Goal: Complete application form

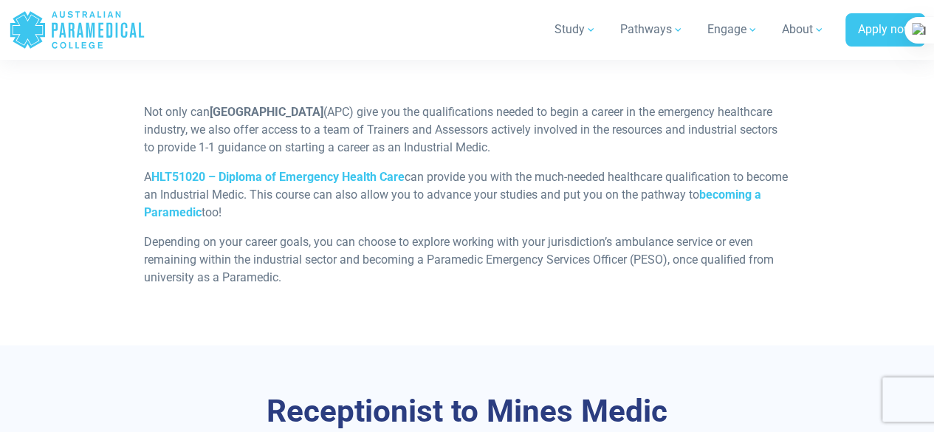
scroll to position [1414, 0]
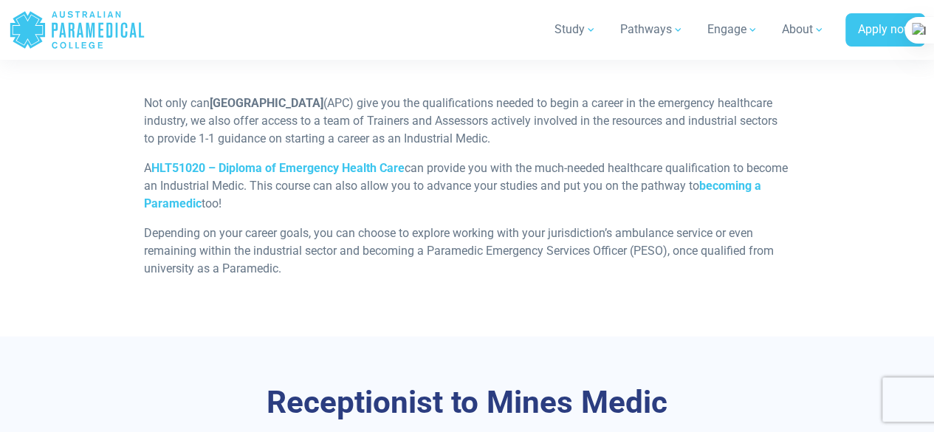
click at [934, 205] on html "Home Blog Student Portal Contact us AU 1300 377 741 NZ 0800 005 689 .logo-block…" at bounding box center [467, 426] width 934 height 3681
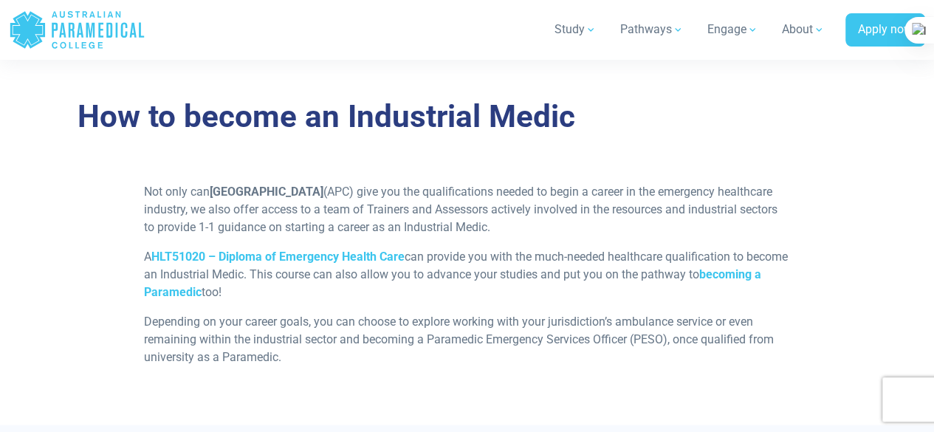
scroll to position [1340, 0]
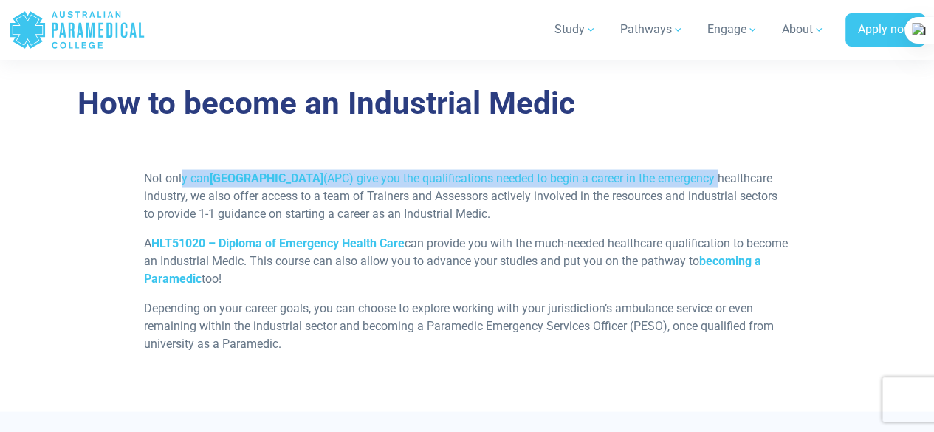
drag, startPoint x: 181, startPoint y: 178, endPoint x: 796, endPoint y: 150, distance: 615.9
click at [796, 150] on div "How to become an Industrial Medic Not only can Australian Paramedical College (…" at bounding box center [467, 224] width 934 height 374
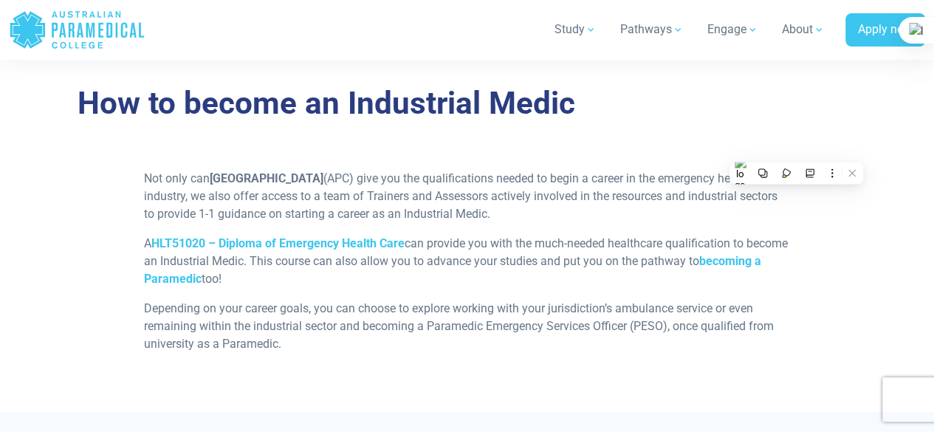
click at [668, 119] on h3 "How to become an Industrial Medic" at bounding box center [467, 103] width 779 height 38
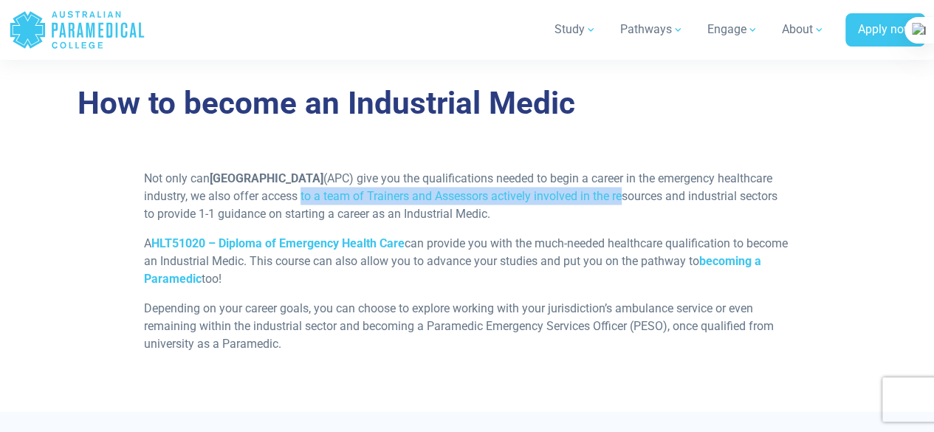
drag, startPoint x: 357, startPoint y: 195, endPoint x: 677, endPoint y: 197, distance: 319.1
click at [677, 197] on p "Not only can Australian Paramedical College (APC) give you the qualifications n…" at bounding box center [467, 195] width 646 height 53
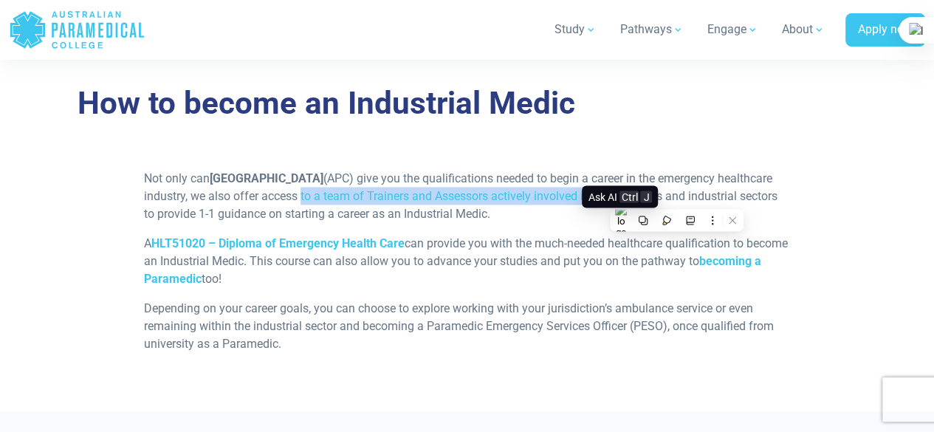
drag, startPoint x: 612, startPoint y: 212, endPoint x: 346, endPoint y: 261, distance: 270.3
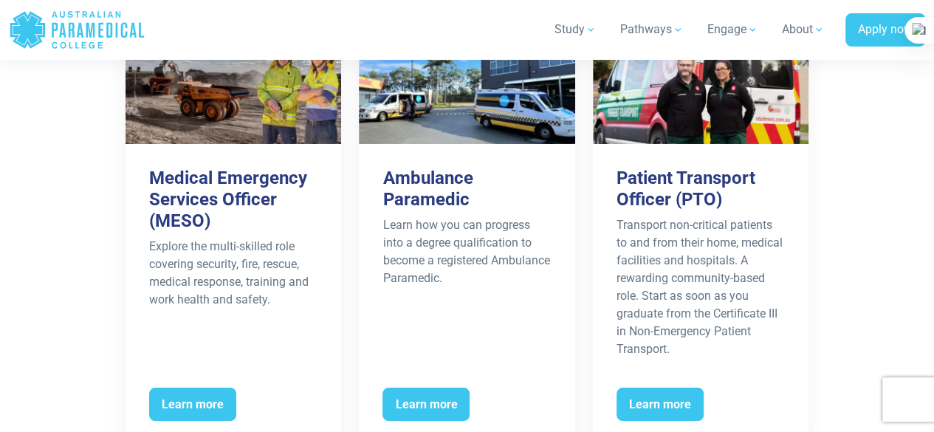
scroll to position [2509, 0]
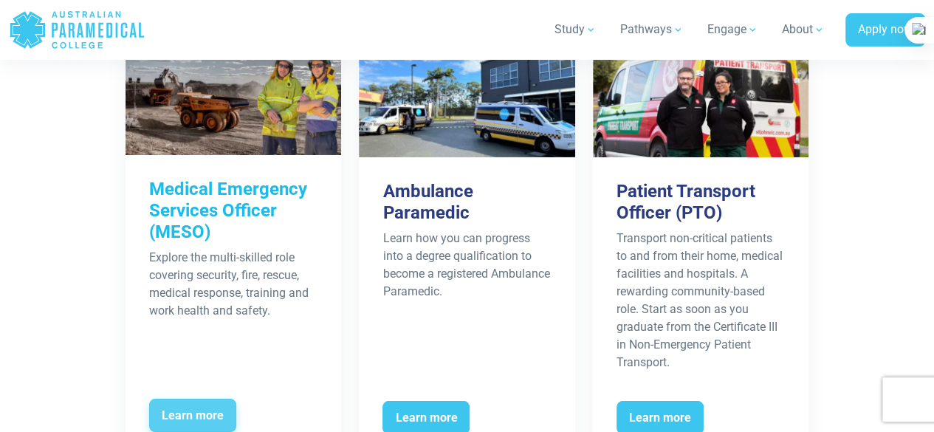
click at [190, 408] on span "Learn more" at bounding box center [192, 416] width 87 height 34
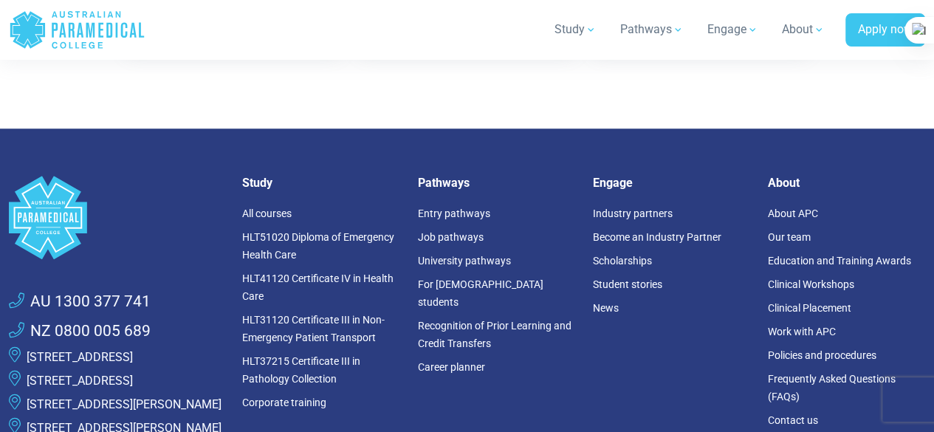
scroll to position [3485, 0]
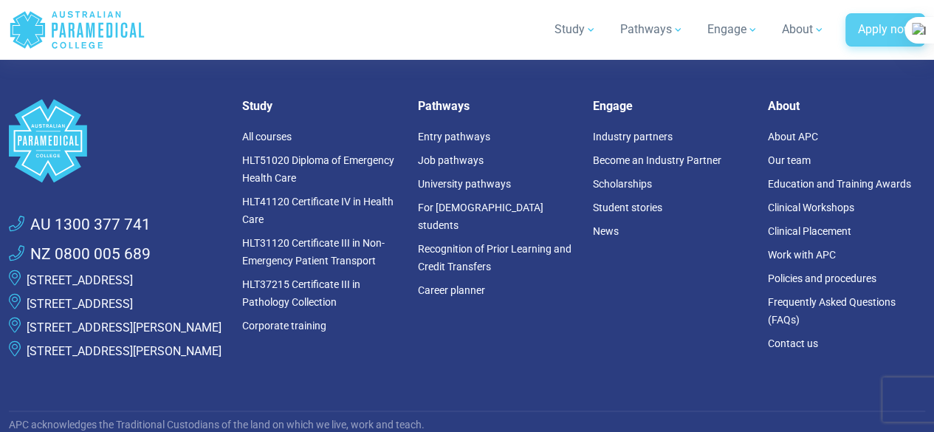
click at [895, 32] on link "Apply now" at bounding box center [886, 30] width 80 height 34
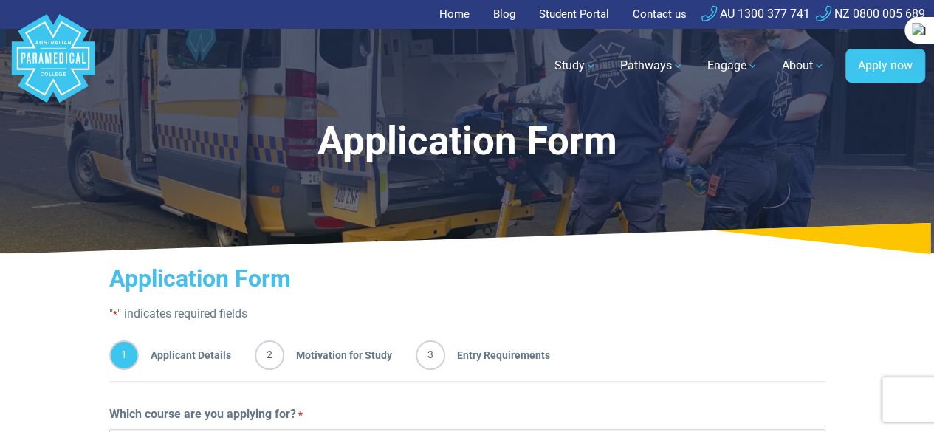
drag, startPoint x: 940, startPoint y: 47, endPoint x: 725, endPoint y: -64, distance: 241.8
